Goal: Task Accomplishment & Management: Manage account settings

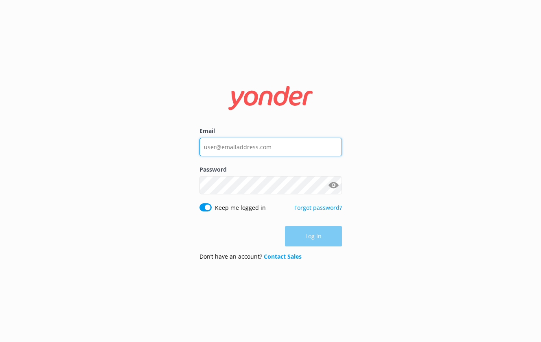
type input "[PERSON_NAME][EMAIL_ADDRESS][DOMAIN_NAME]"
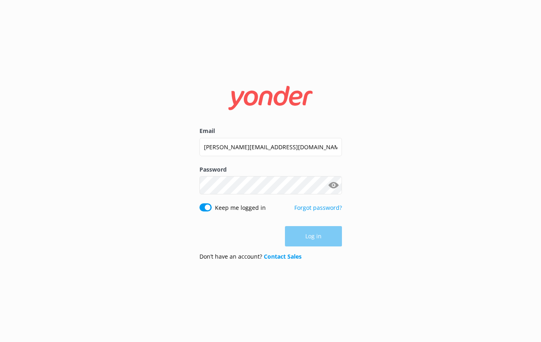
click at [334, 184] on button "Show password" at bounding box center [334, 185] width 16 height 16
click at [322, 244] on button "Log in" at bounding box center [313, 237] width 57 height 20
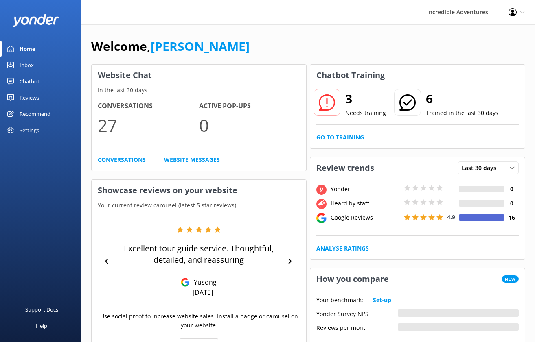
click at [45, 66] on link "Inbox" at bounding box center [40, 65] width 81 height 16
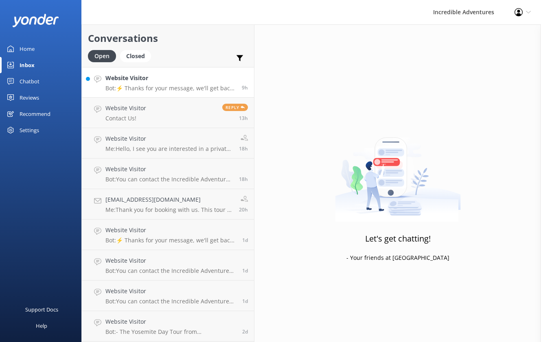
click at [151, 87] on p "Bot: ⚡ Thanks for your message, we'll get back to you as soon as we can. You're…" at bounding box center [170, 88] width 130 height 7
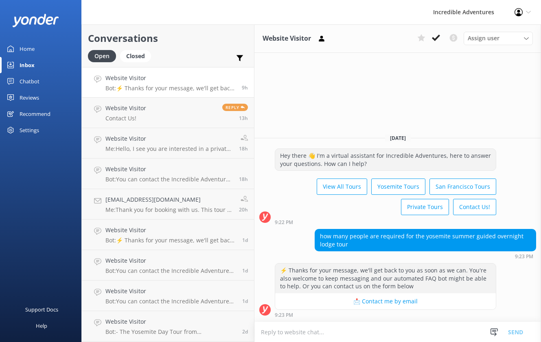
click at [35, 50] on link "Home" at bounding box center [40, 49] width 81 height 16
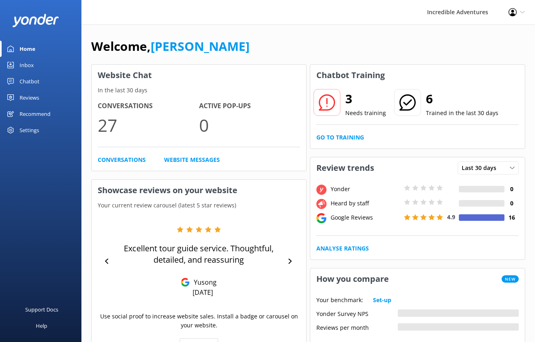
click at [354, 112] on p "Needs training" at bounding box center [365, 113] width 41 height 9
click at [457, 112] on p "Trained in the last 30 days" at bounding box center [462, 113] width 72 height 9
click at [17, 68] on link "Inbox" at bounding box center [40, 65] width 81 height 16
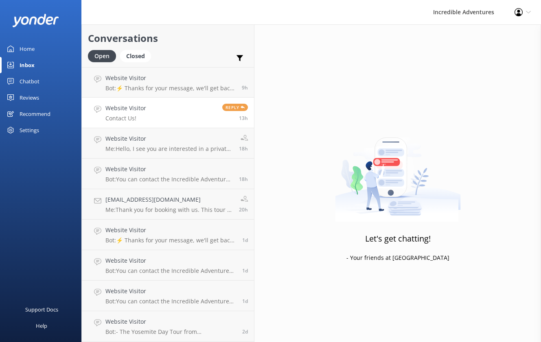
click at [136, 114] on div "Website Visitor Contact Us!" at bounding box center [125, 113] width 41 height 18
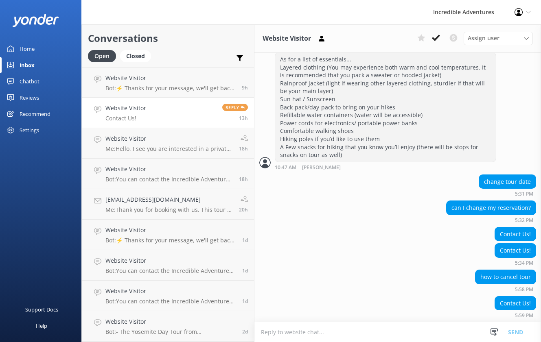
scroll to position [343, 0]
